Goal: Transaction & Acquisition: Purchase product/service

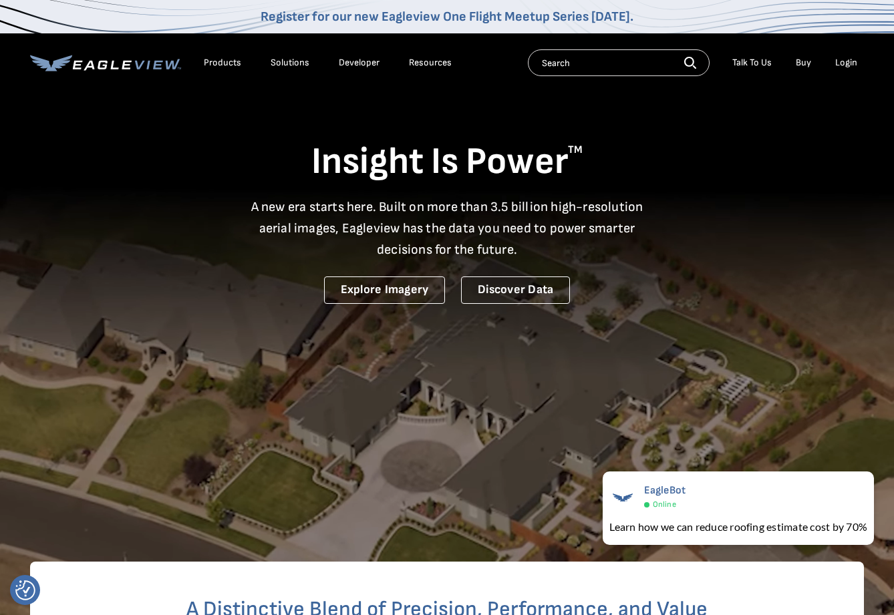
click at [843, 63] on div "Login" at bounding box center [846, 63] width 22 height 12
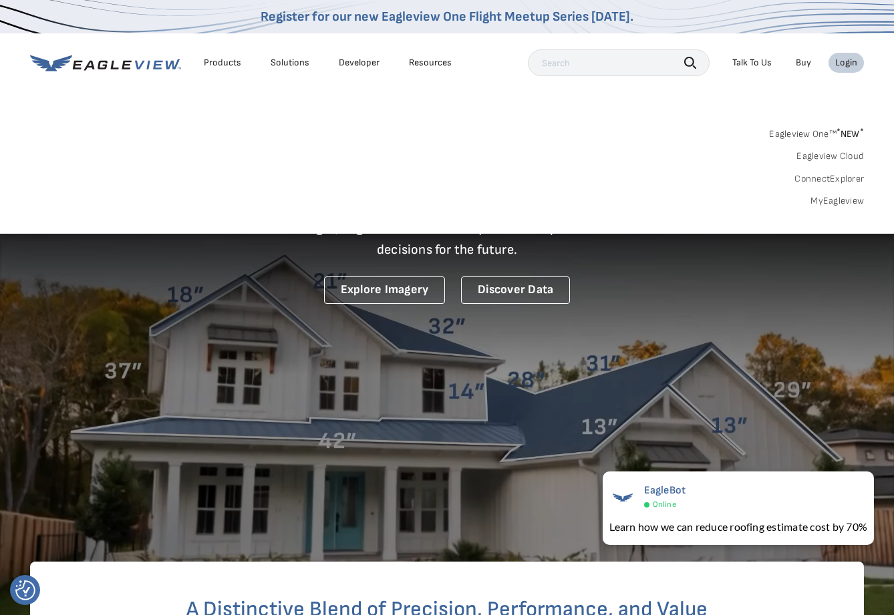
click at [164, 65] on icon at bounding box center [105, 63] width 151 height 17
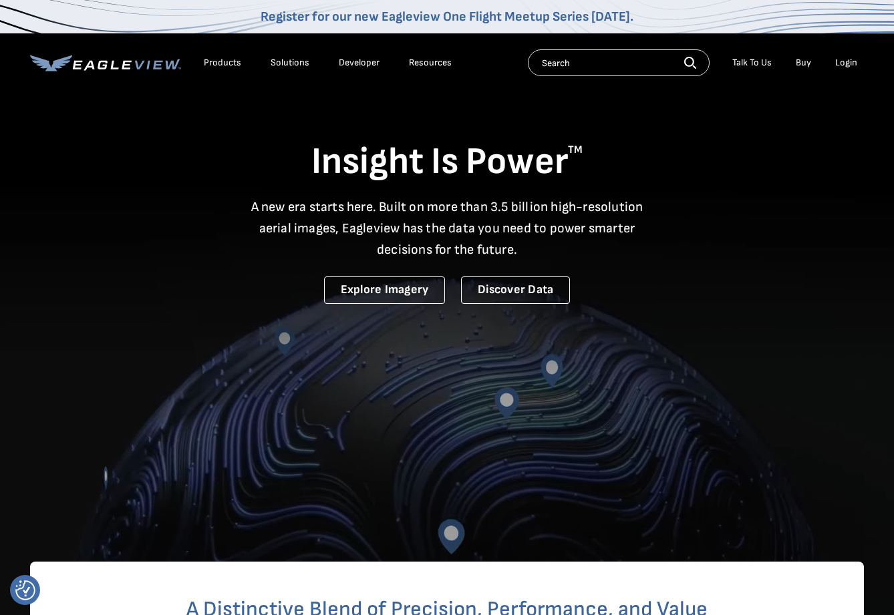
click at [851, 61] on div "Login" at bounding box center [846, 63] width 22 height 12
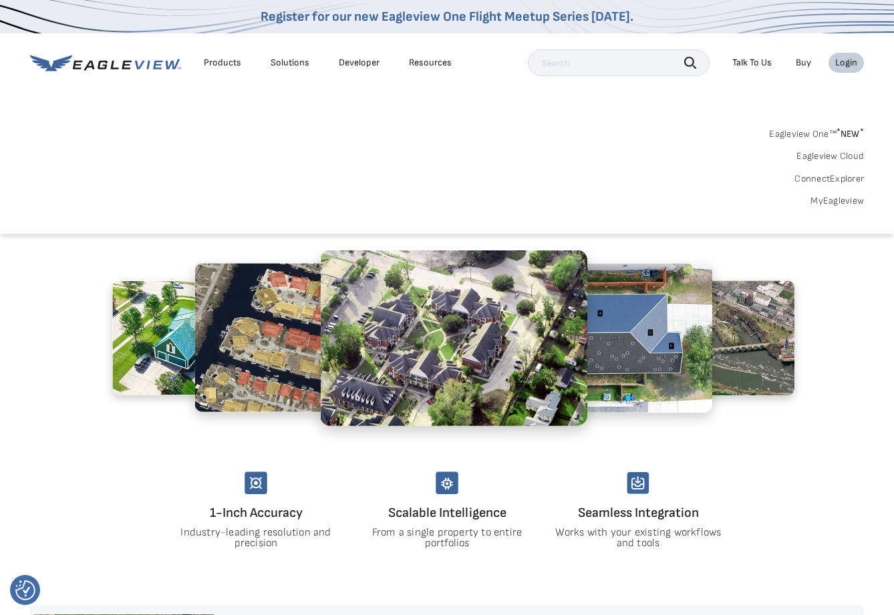
scroll to position [468, 0]
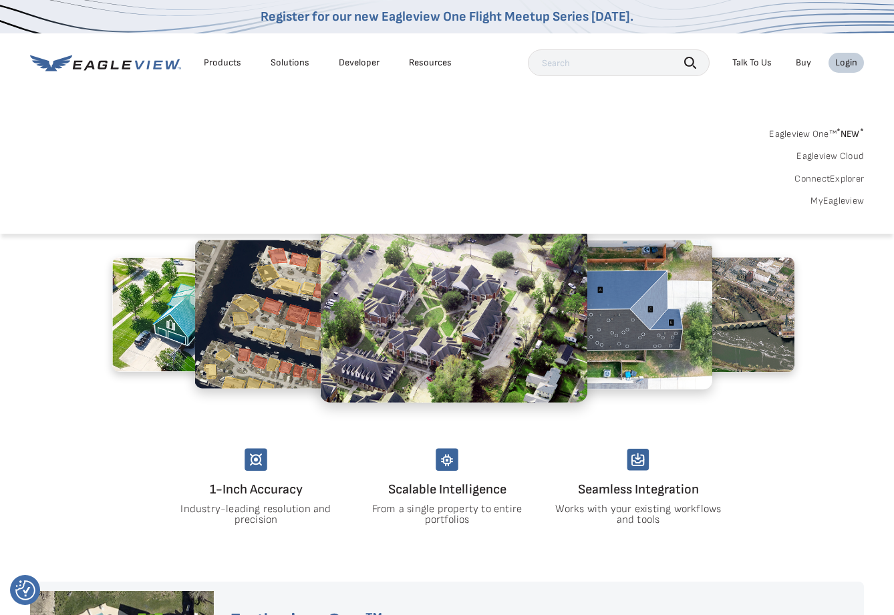
click at [836, 201] on link "MyEagleview" at bounding box center [836, 201] width 53 height 12
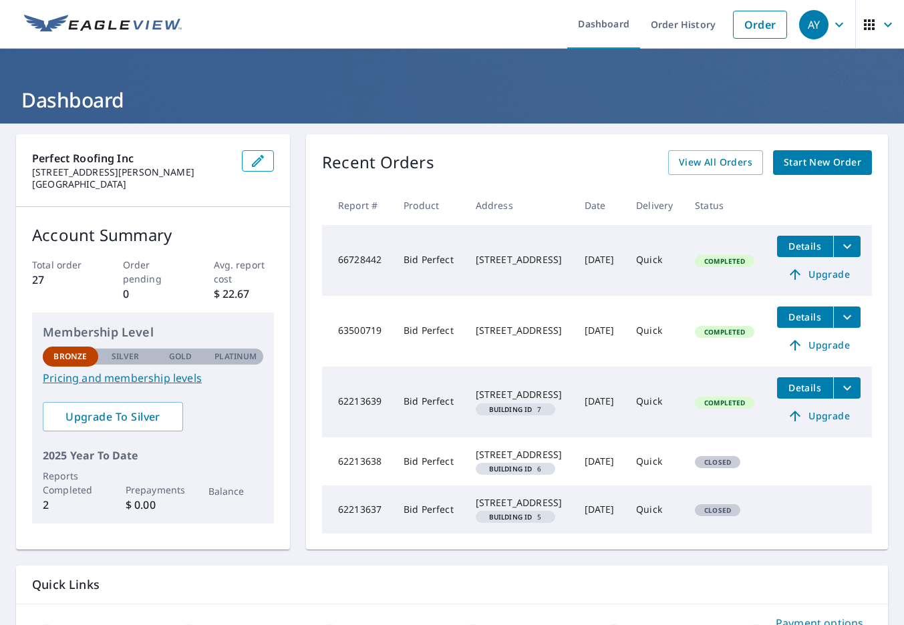
click at [812, 168] on span "Start New Order" at bounding box center [822, 162] width 77 height 17
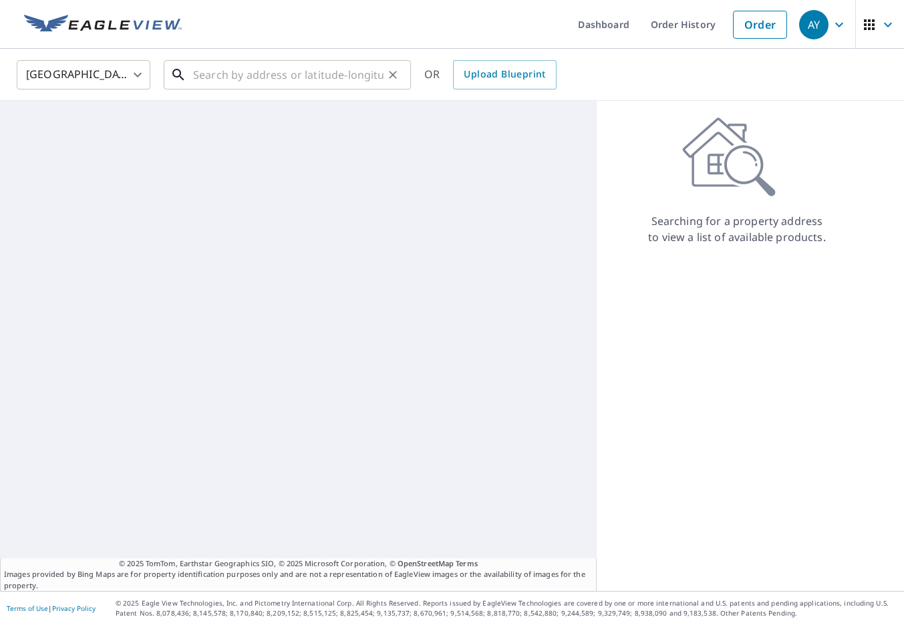
click at [212, 79] on input "text" at bounding box center [288, 74] width 190 height 37
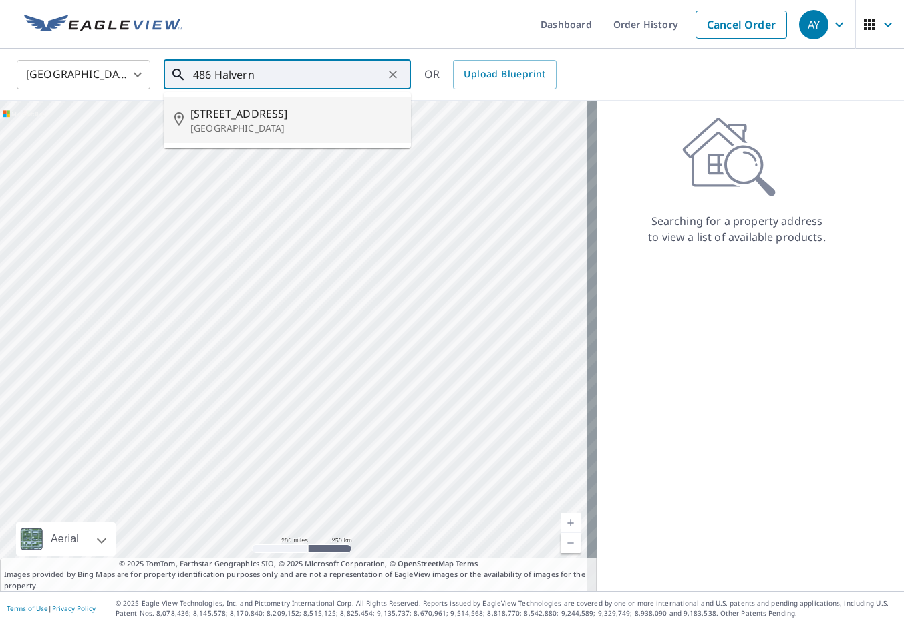
click at [216, 123] on p "Los Angeles, CA 90049" at bounding box center [295, 128] width 210 height 13
type input "486 Halvern Dr Los Angeles, CA 90049"
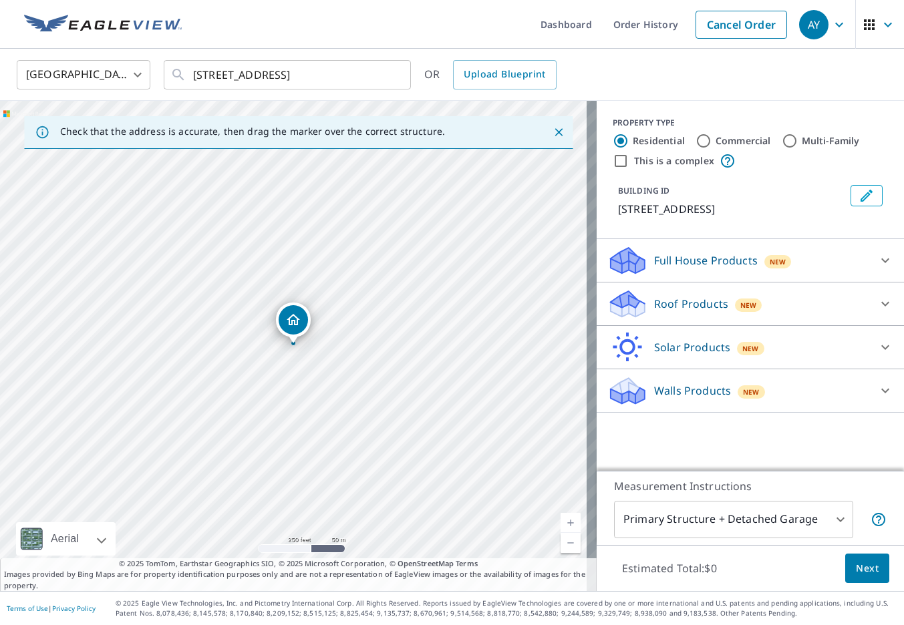
click at [877, 303] on icon at bounding box center [885, 304] width 16 height 16
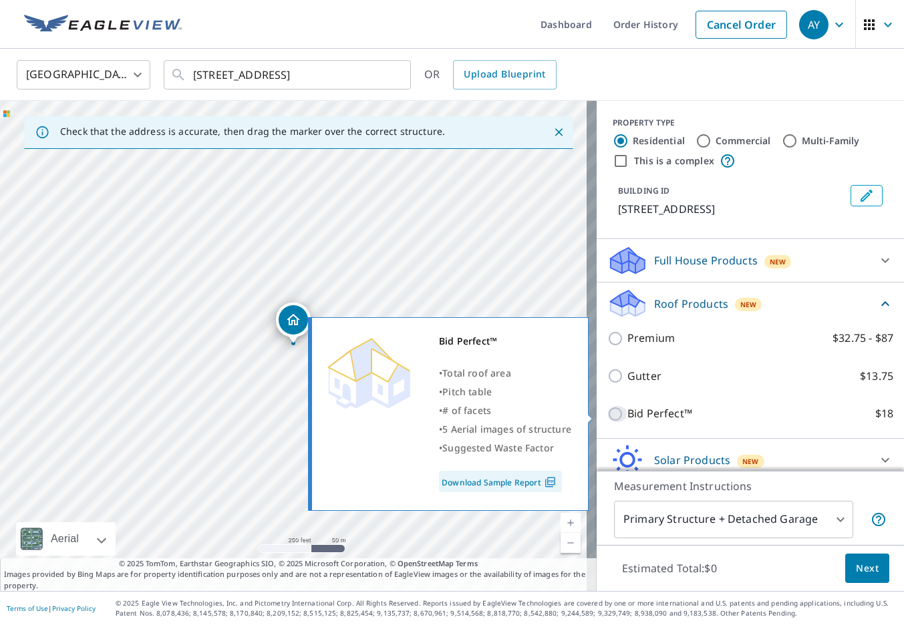
click at [609, 411] on input "Bid Perfect™ $18" at bounding box center [617, 414] width 20 height 16
checkbox input "true"
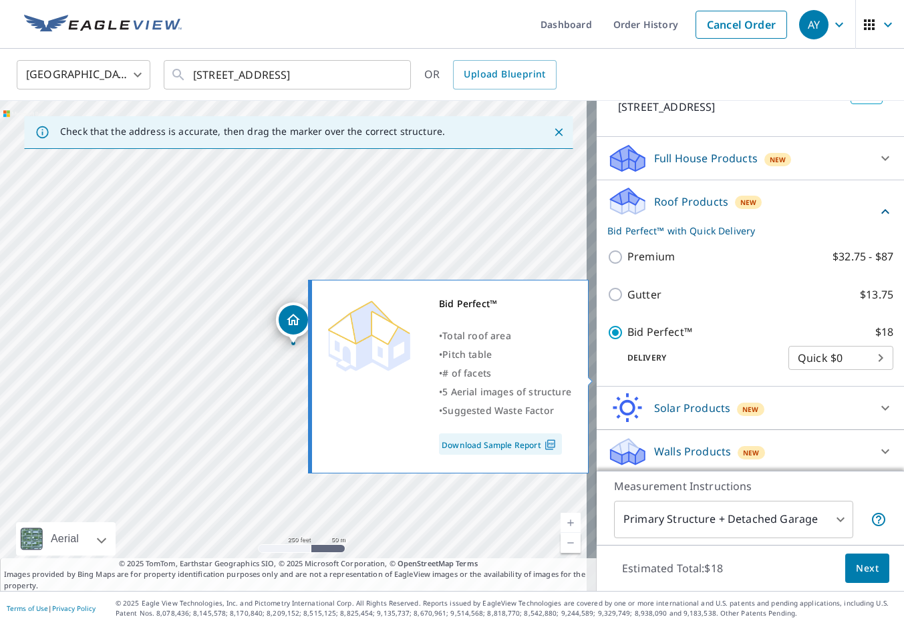
scroll to position [105, 0]
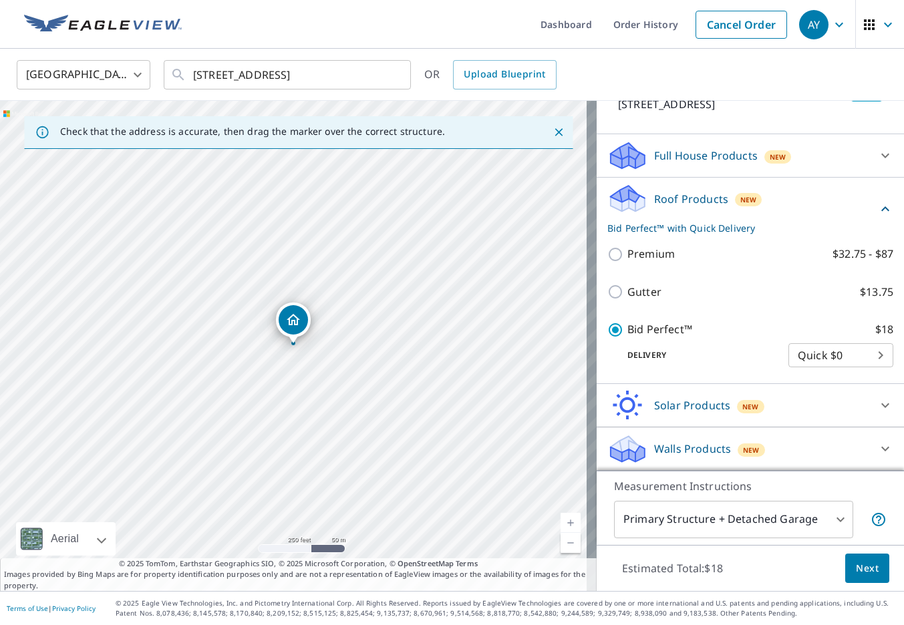
click at [857, 562] on span "Next" at bounding box center [867, 568] width 23 height 17
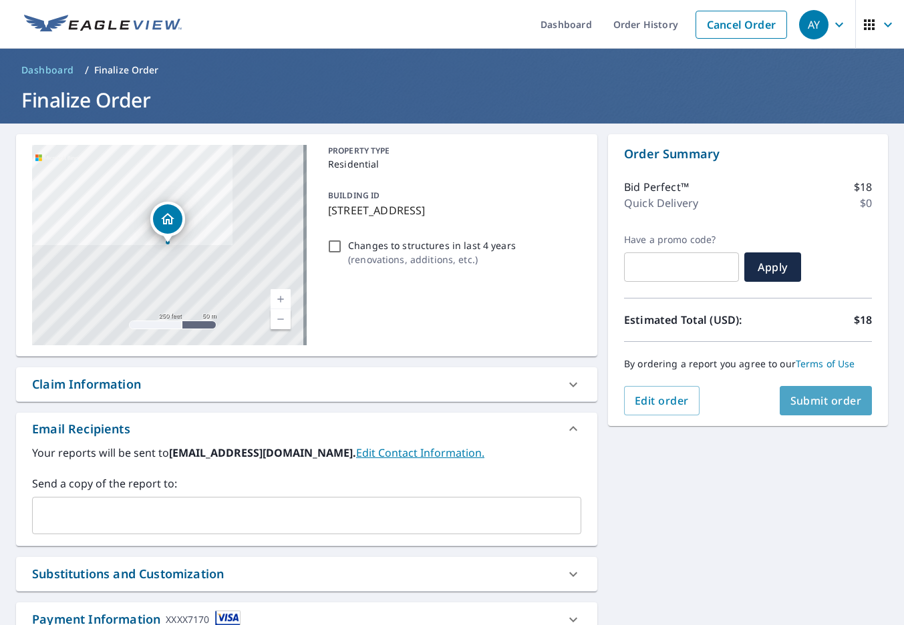
click at [838, 399] on span "Submit order" at bounding box center [825, 400] width 71 height 15
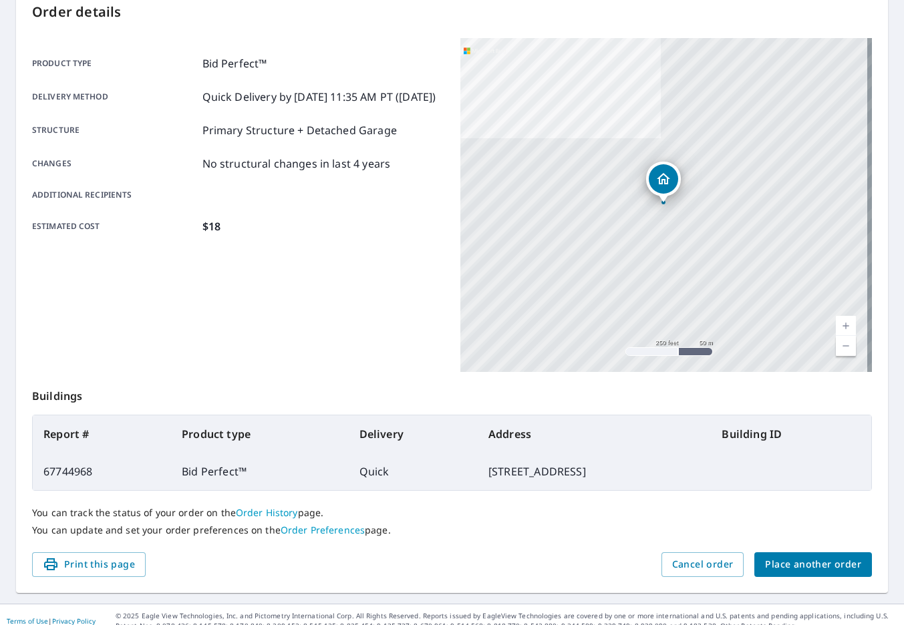
scroll to position [161, 0]
